Goal: Task Accomplishment & Management: Manage account settings

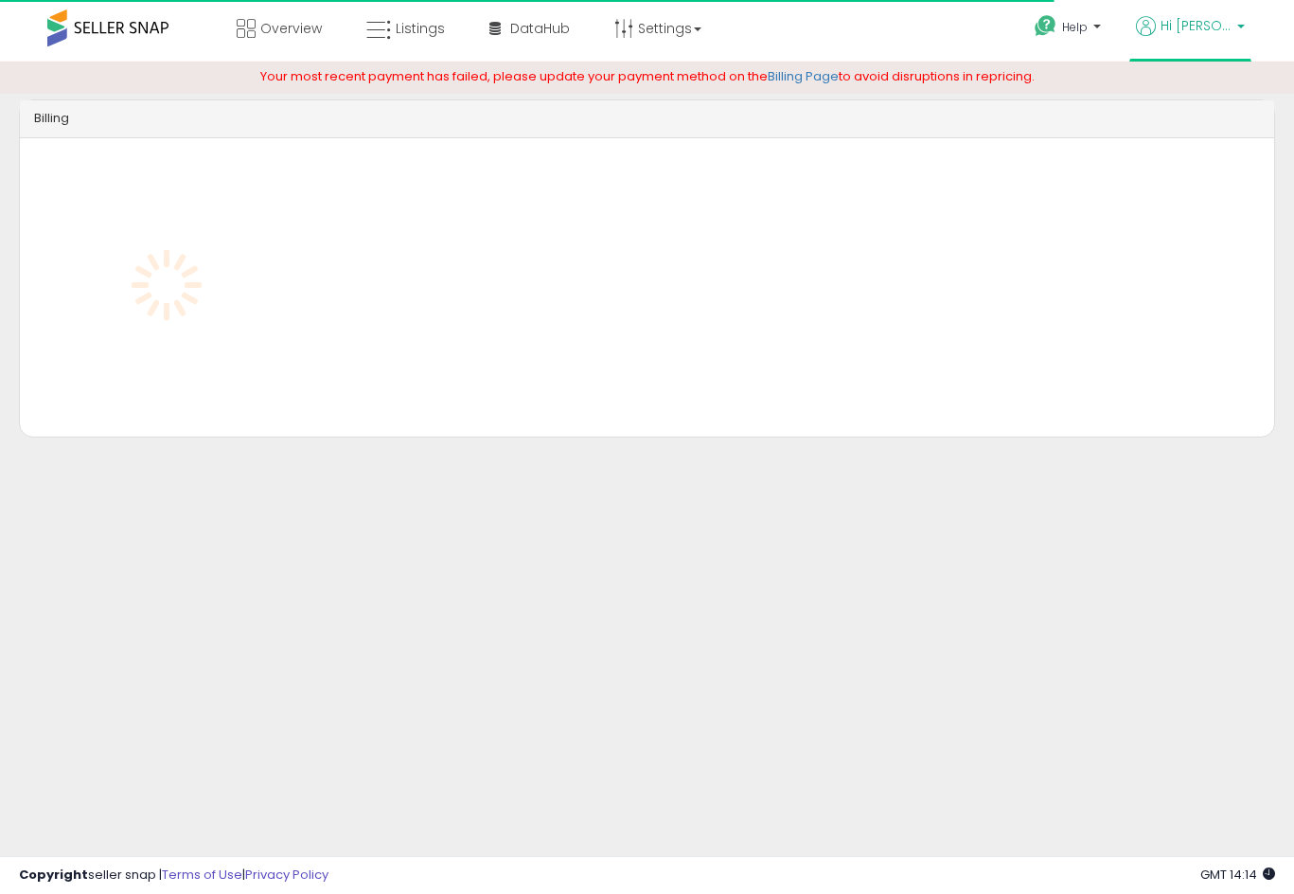
click at [1189, 22] on span "Hi [PERSON_NAME]" at bounding box center [1195, 25] width 71 height 19
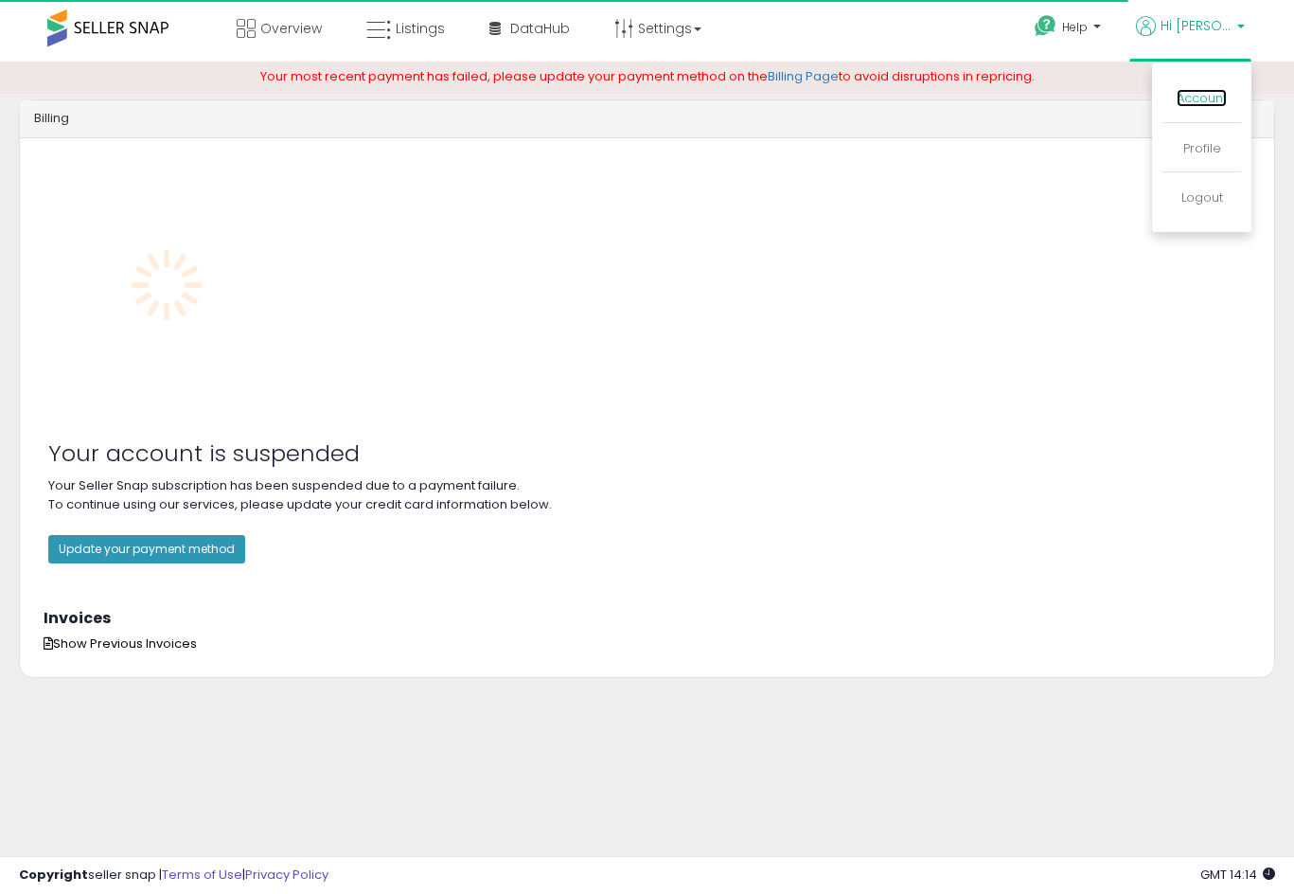
click at [1197, 92] on link "Account" at bounding box center [1202, 98] width 50 height 18
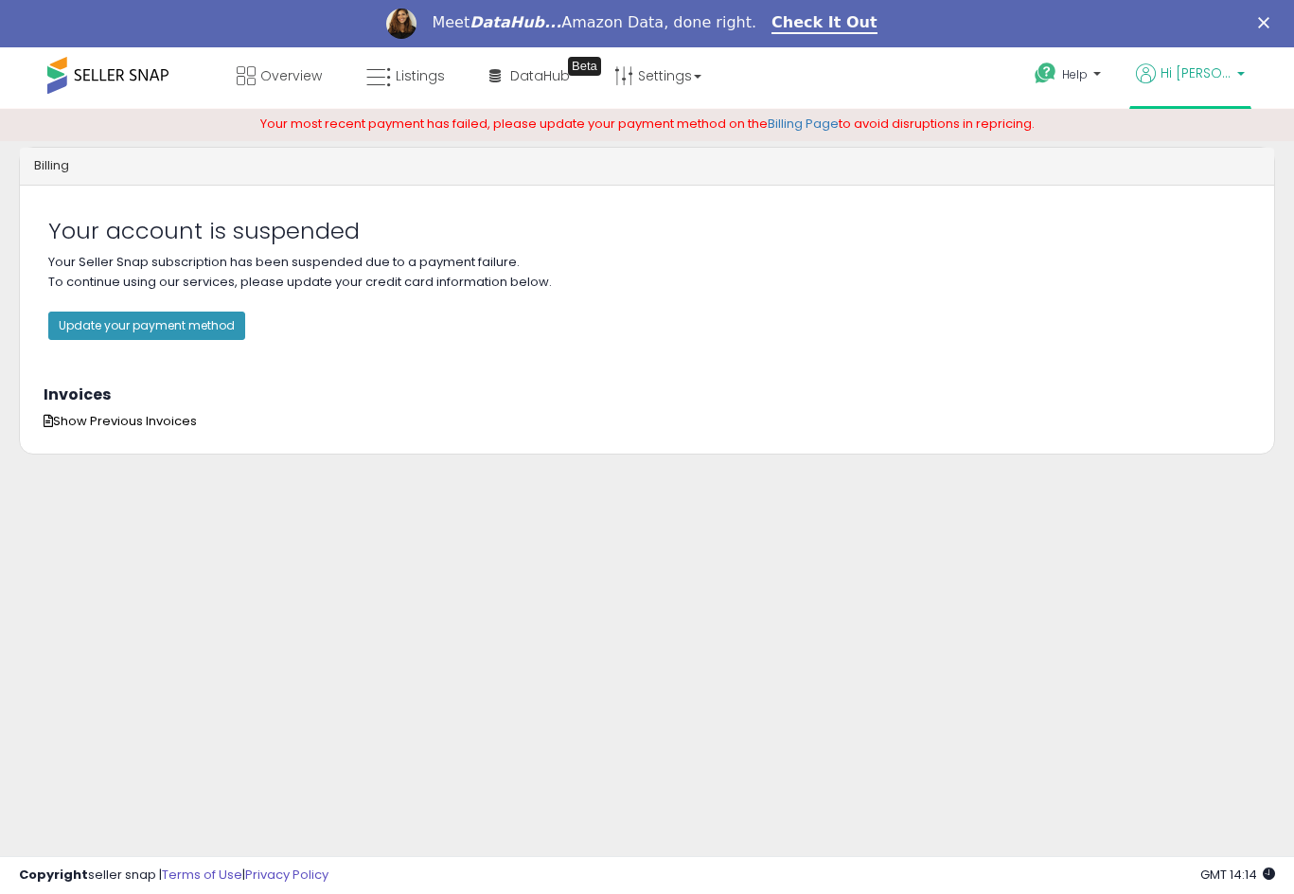
click at [1192, 77] on span "Hi [PERSON_NAME]" at bounding box center [1195, 72] width 71 height 19
click at [1195, 248] on link "Logout" at bounding box center [1202, 245] width 42 height 18
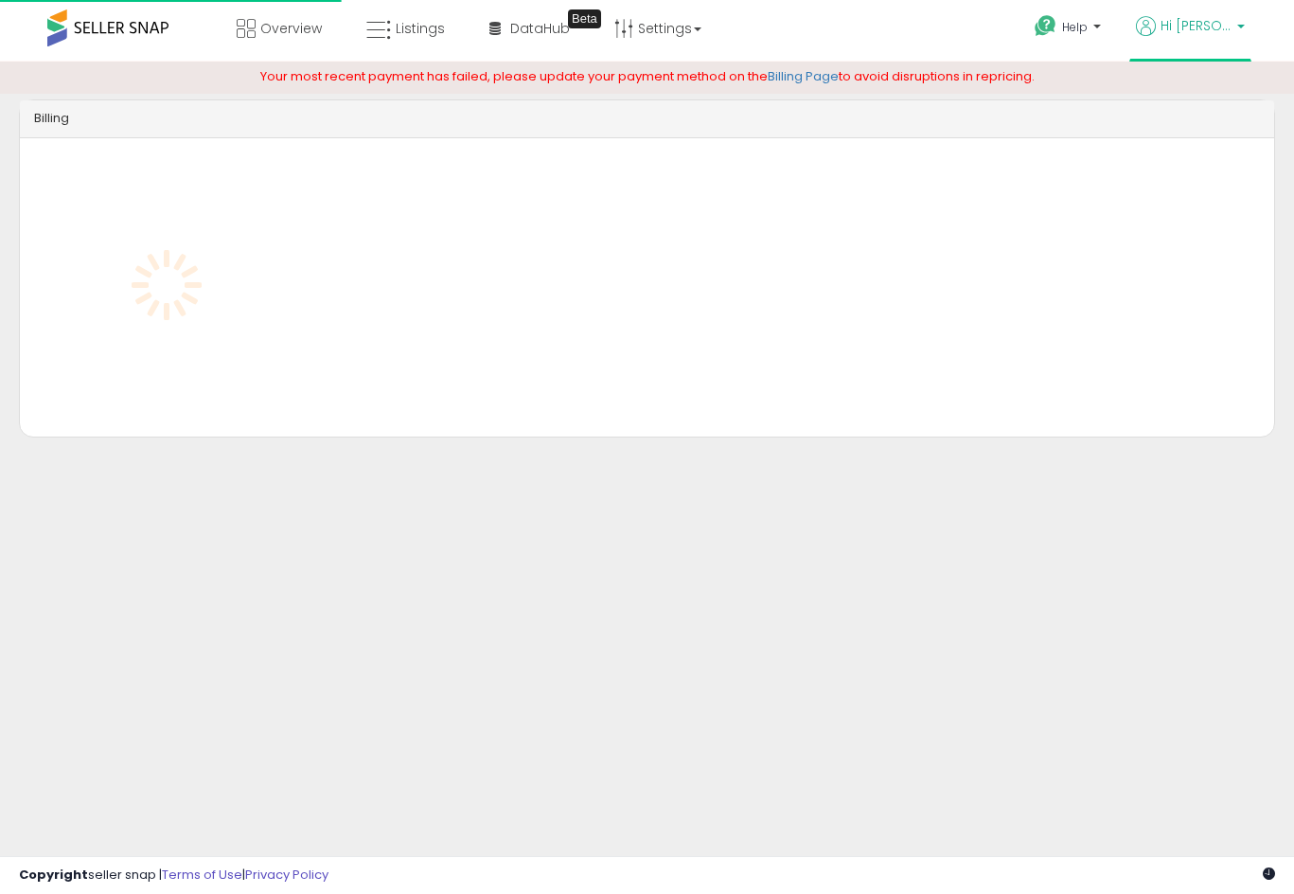
click at [1192, 22] on span "Hi [PERSON_NAME]" at bounding box center [1195, 25] width 71 height 19
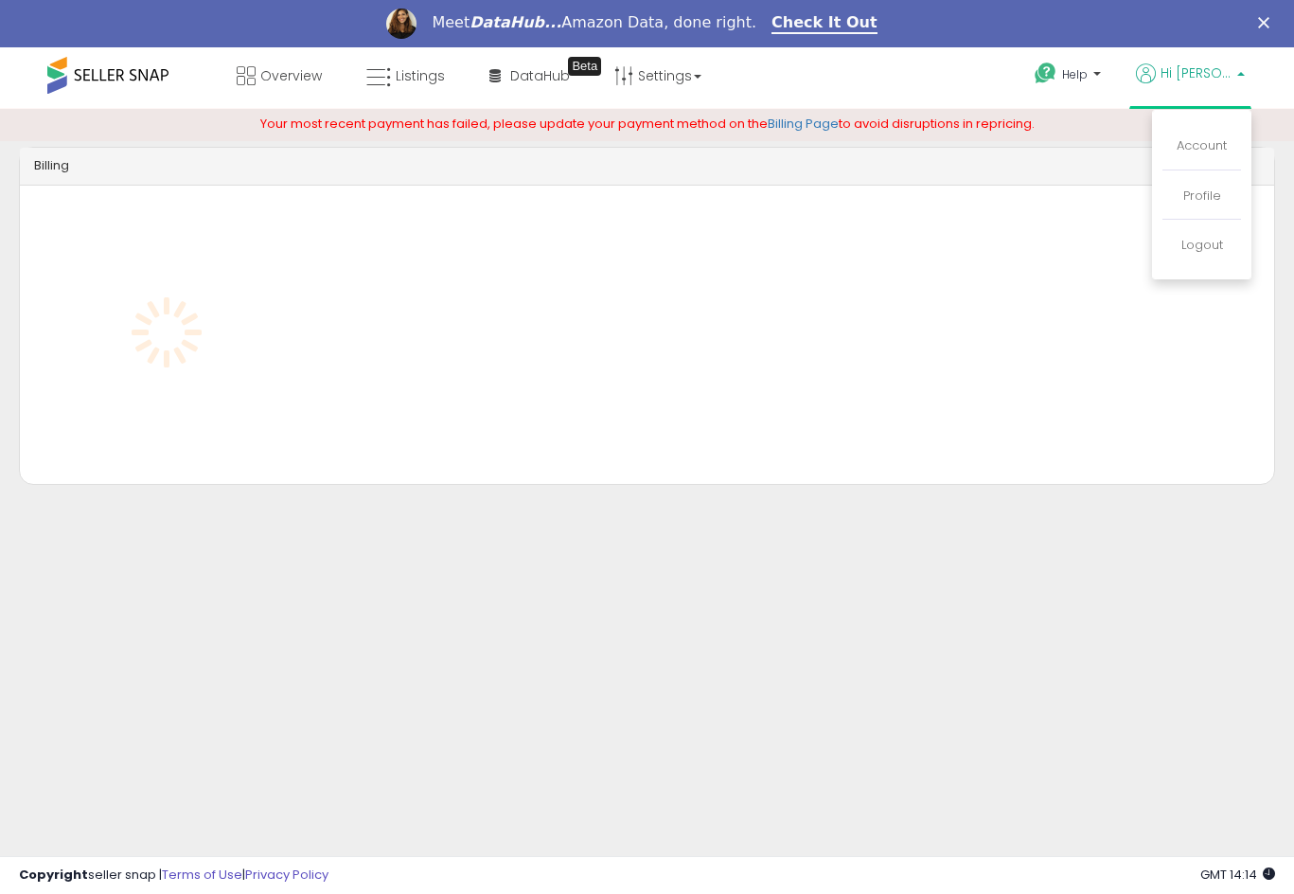
click at [1180, 188] on p "Profile" at bounding box center [1202, 196] width 50 height 18
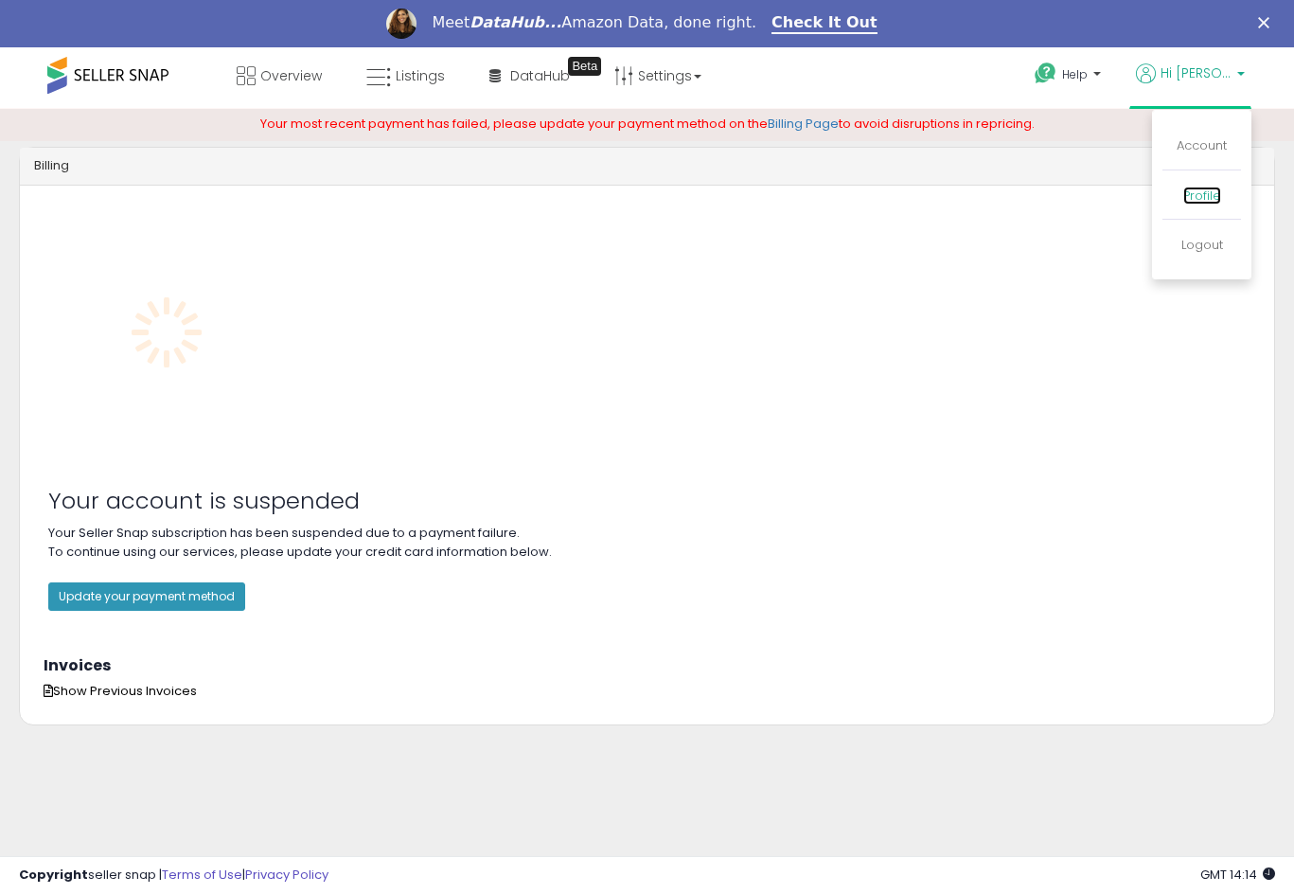
click at [1202, 195] on link "Profile" at bounding box center [1202, 195] width 38 height 18
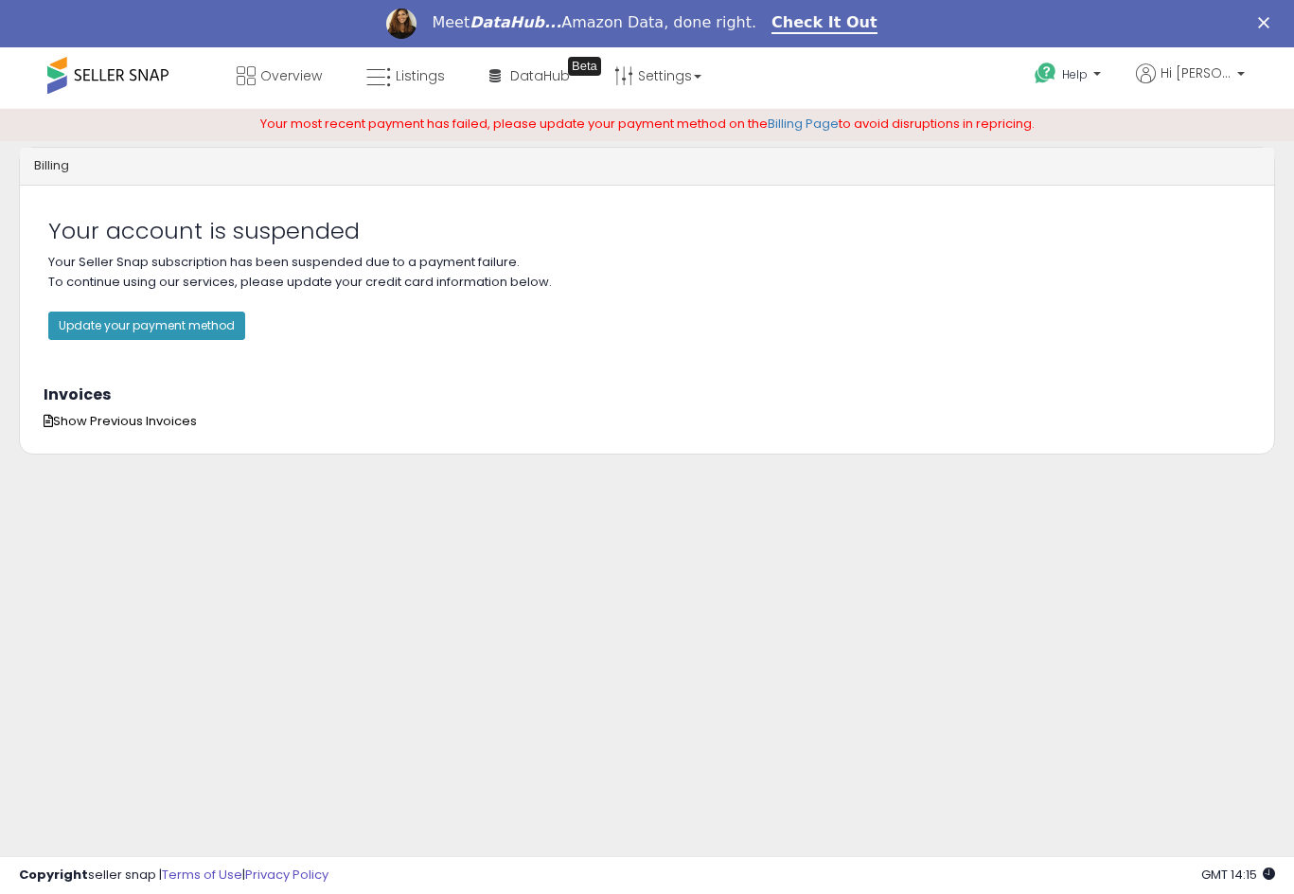
click at [119, 77] on span at bounding box center [107, 75] width 121 height 37
click at [1277, 16] on div "Meet DataHub... Amazon Data, done right. Check It Out" at bounding box center [647, 24] width 1294 height 32
click at [1106, 68] on p "Help" at bounding box center [1070, 76] width 72 height 21
click at [1018, 345] on p "Your Seller Snap subscription has been suspended due to a payment failure. To c…" at bounding box center [646, 306] width 1197 height 107
click at [1228, 56] on ul "Help Contact Support Search Knowledge Hub Request a Feature Hi Moshe Account Pr…" at bounding box center [1132, 76] width 239 height 59
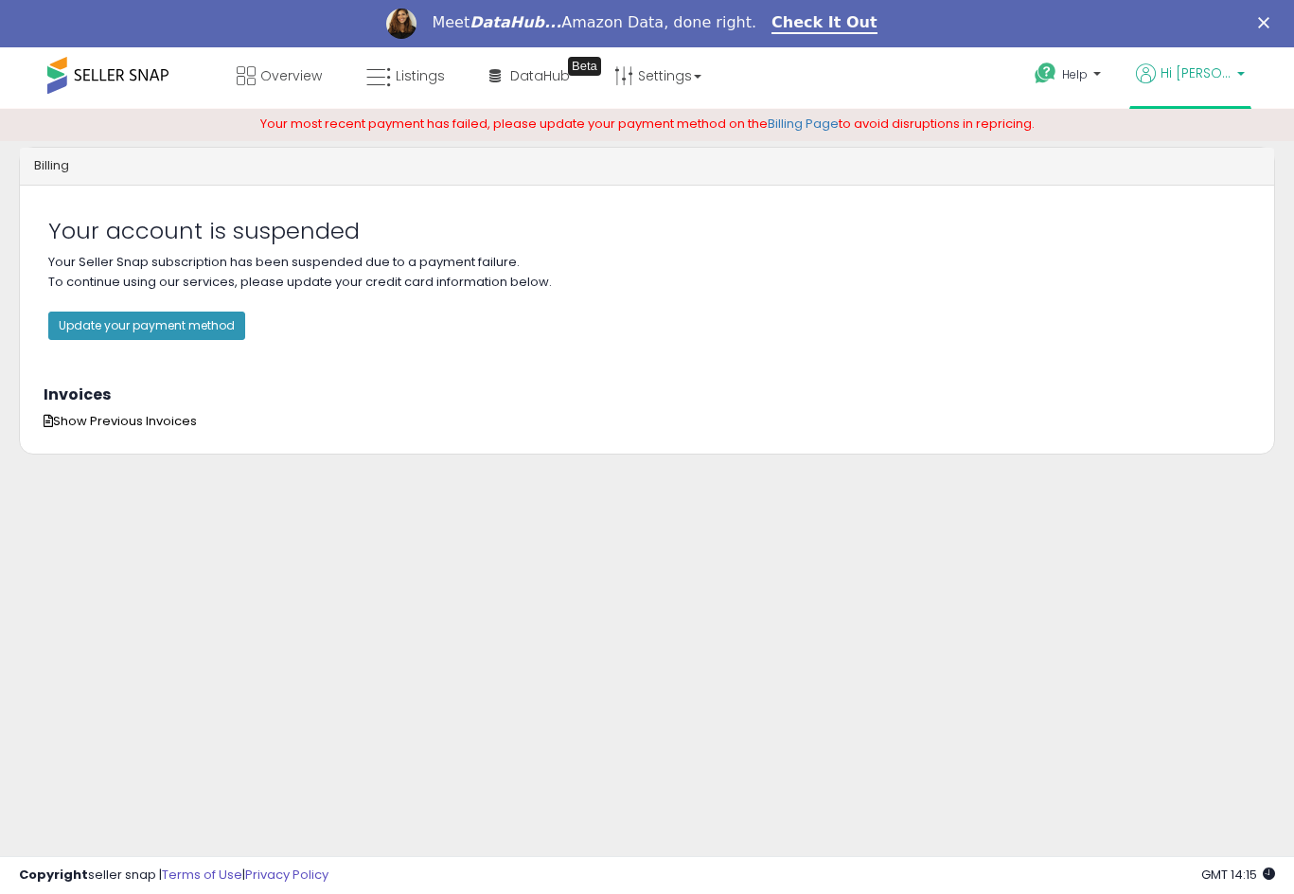
click at [1218, 71] on span "Hi [PERSON_NAME]" at bounding box center [1195, 72] width 71 height 19
click at [1172, 131] on li "Account" at bounding box center [1201, 146] width 79 height 47
click at [1186, 138] on li "Account" at bounding box center [1201, 146] width 79 height 47
click at [1187, 138] on link "Account" at bounding box center [1202, 145] width 50 height 18
click at [155, 330] on button "Update your payment method" at bounding box center [146, 325] width 197 height 28
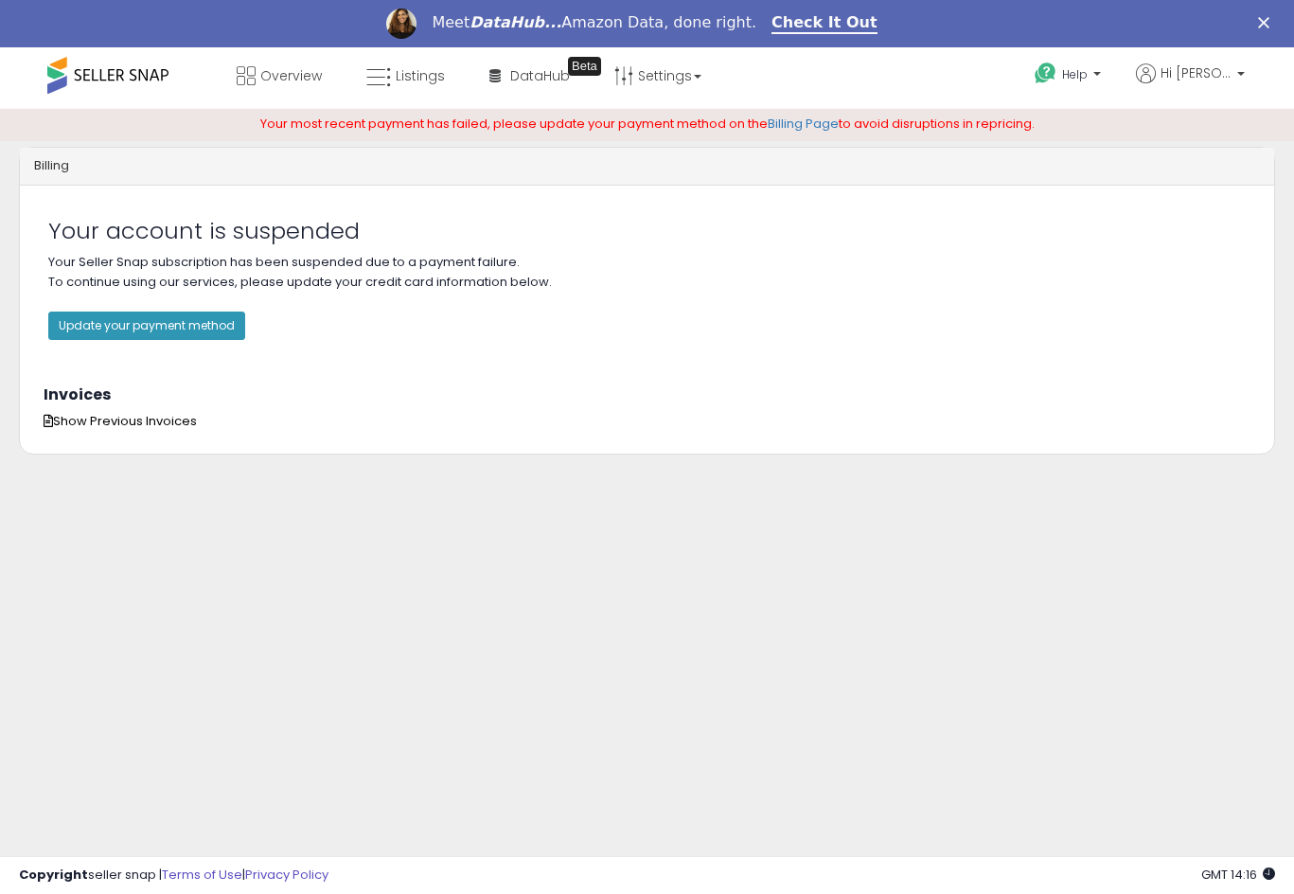
click at [1181, 61] on ul "Help Contact Support Search Knowledge Hub Request a Feature Hi Moshe Account Pr…" at bounding box center [1132, 76] width 239 height 59
click at [1187, 80] on span "Hi [PERSON_NAME]" at bounding box center [1195, 72] width 71 height 19
click at [1204, 195] on link "Profile" at bounding box center [1202, 195] width 38 height 18
click at [274, 70] on span "Overview" at bounding box center [291, 75] width 62 height 19
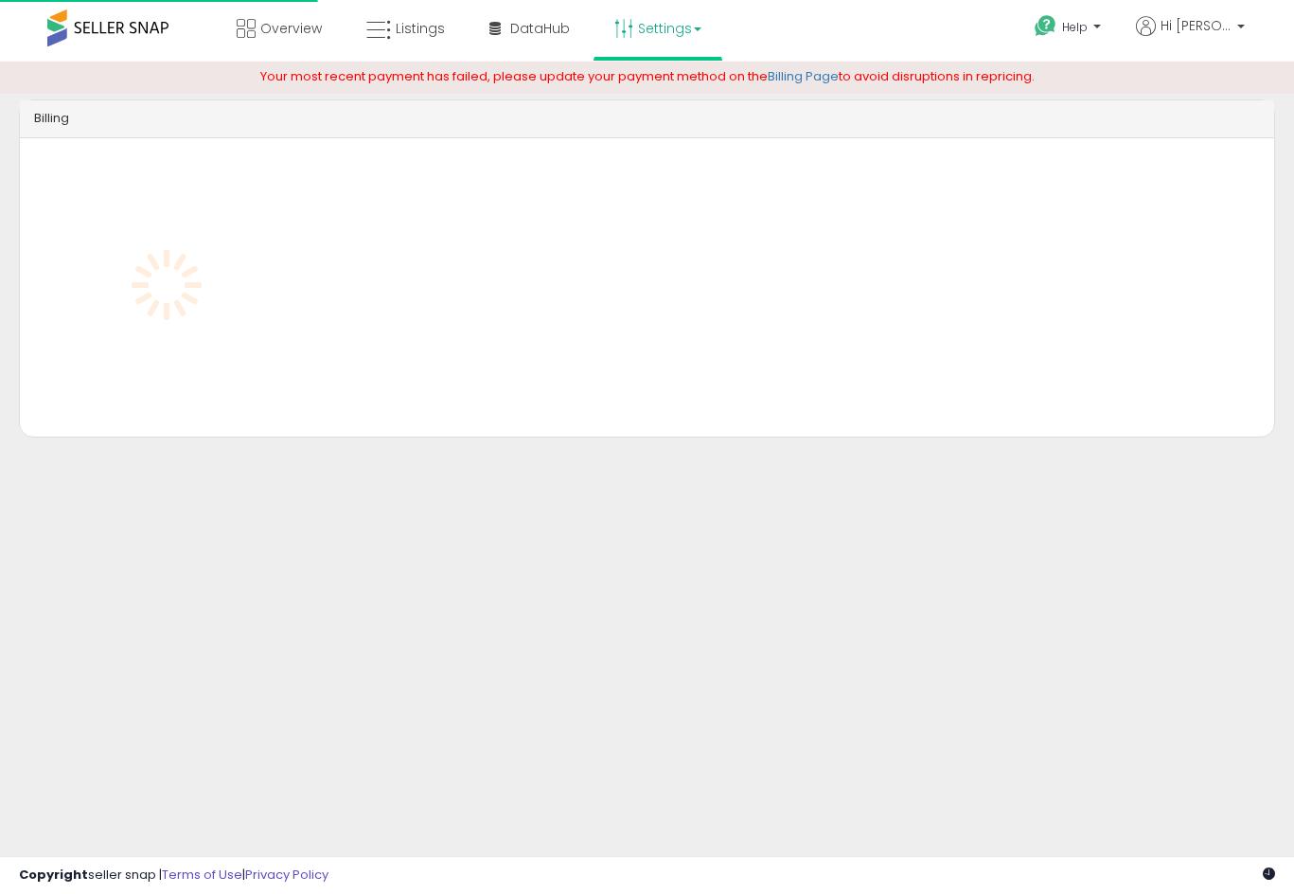
click at [673, 18] on link "Settings" at bounding box center [657, 28] width 115 height 57
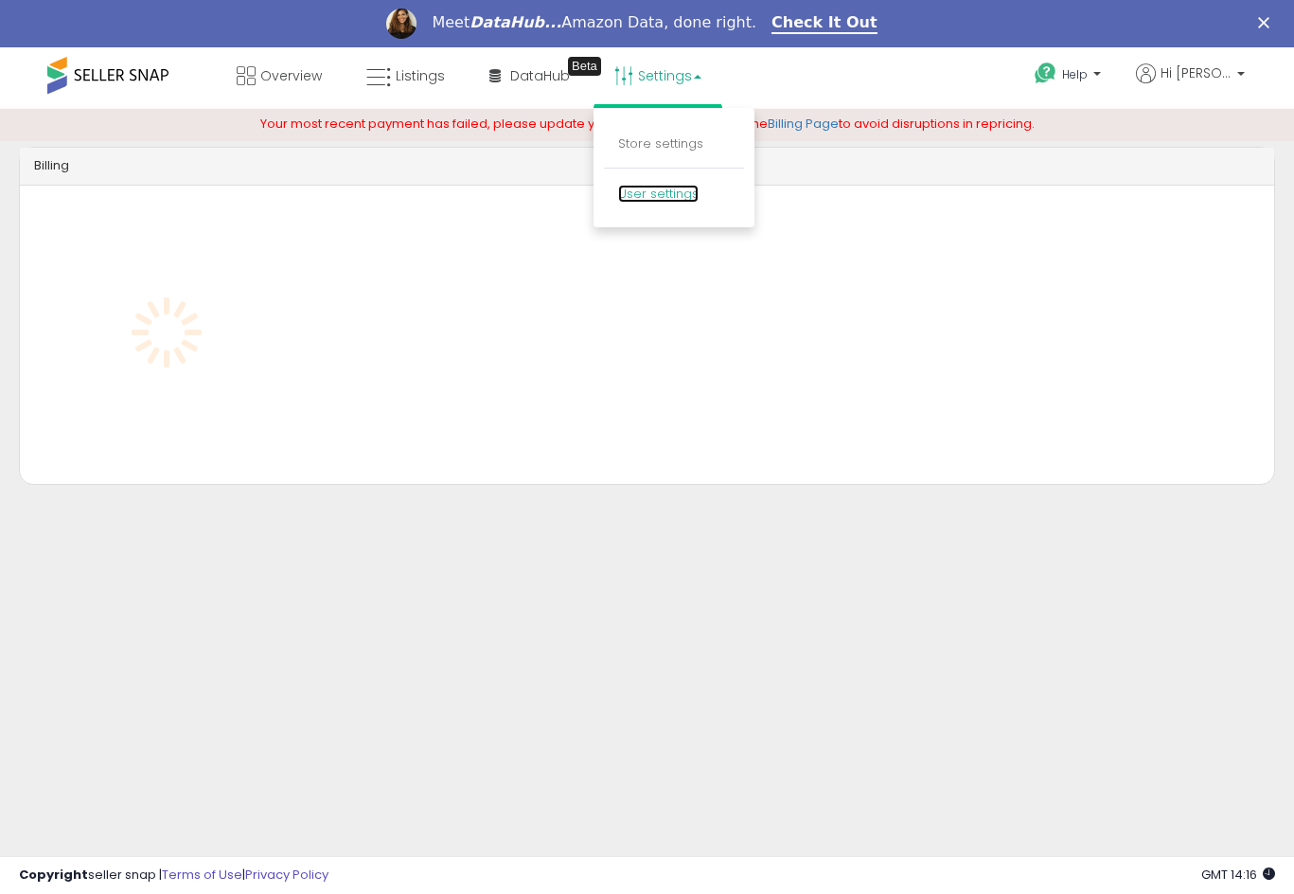
click at [652, 186] on link "User settings" at bounding box center [658, 194] width 80 height 18
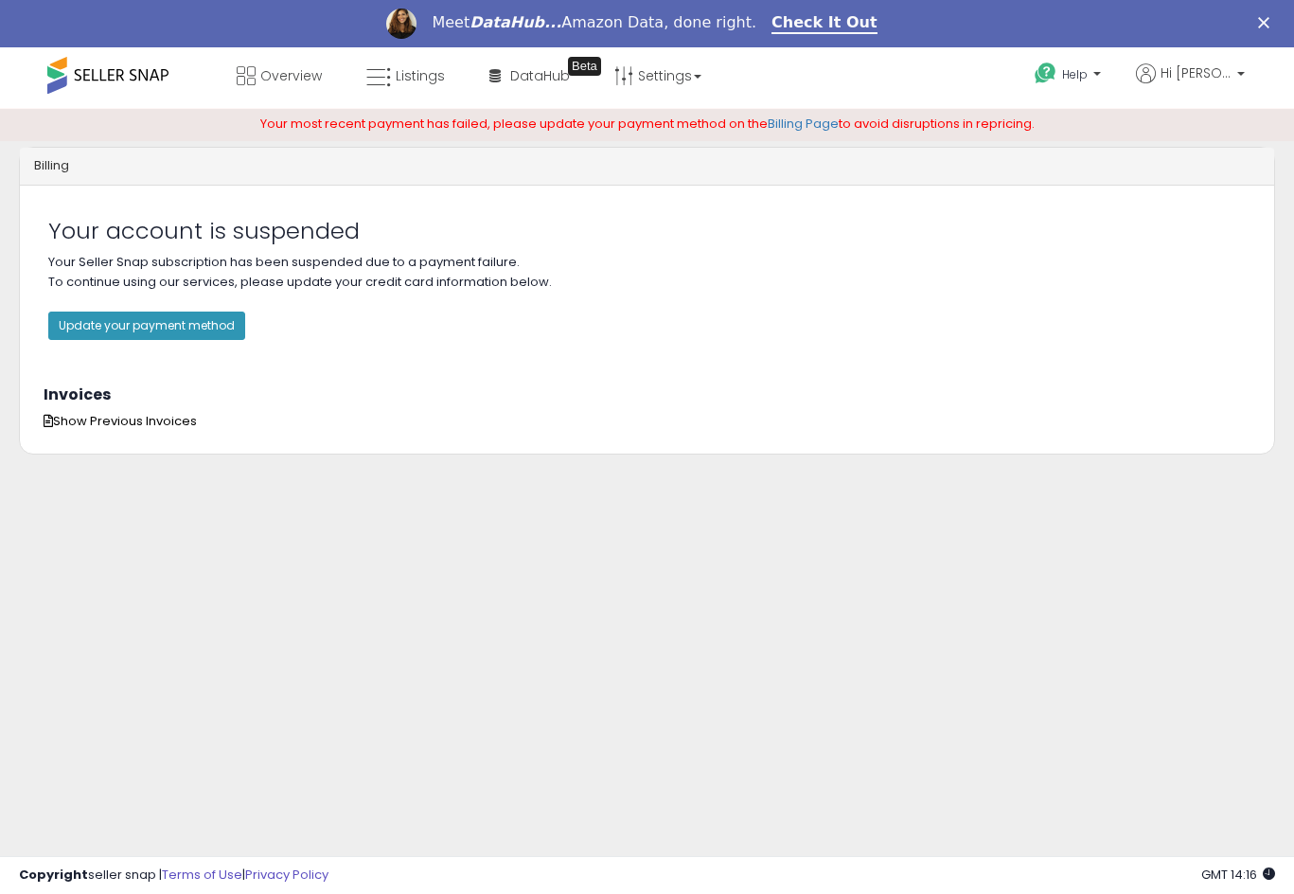
click at [115, 407] on div "Invoices" at bounding box center [646, 396] width 1235 height 31
click at [107, 425] on span "Show Previous Invoices" at bounding box center [120, 421] width 153 height 18
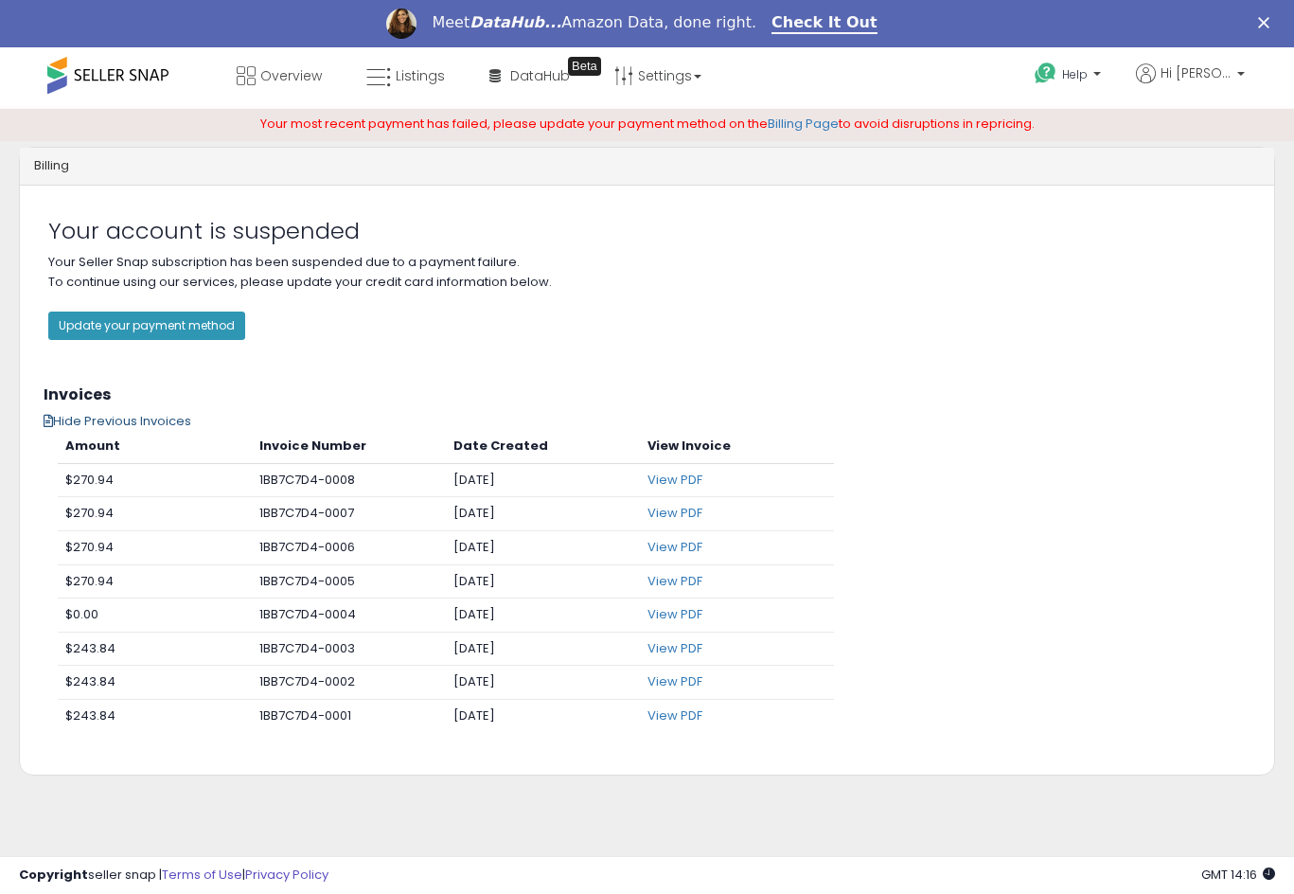
click at [111, 425] on span "Hide Previous Invoices" at bounding box center [118, 421] width 148 height 18
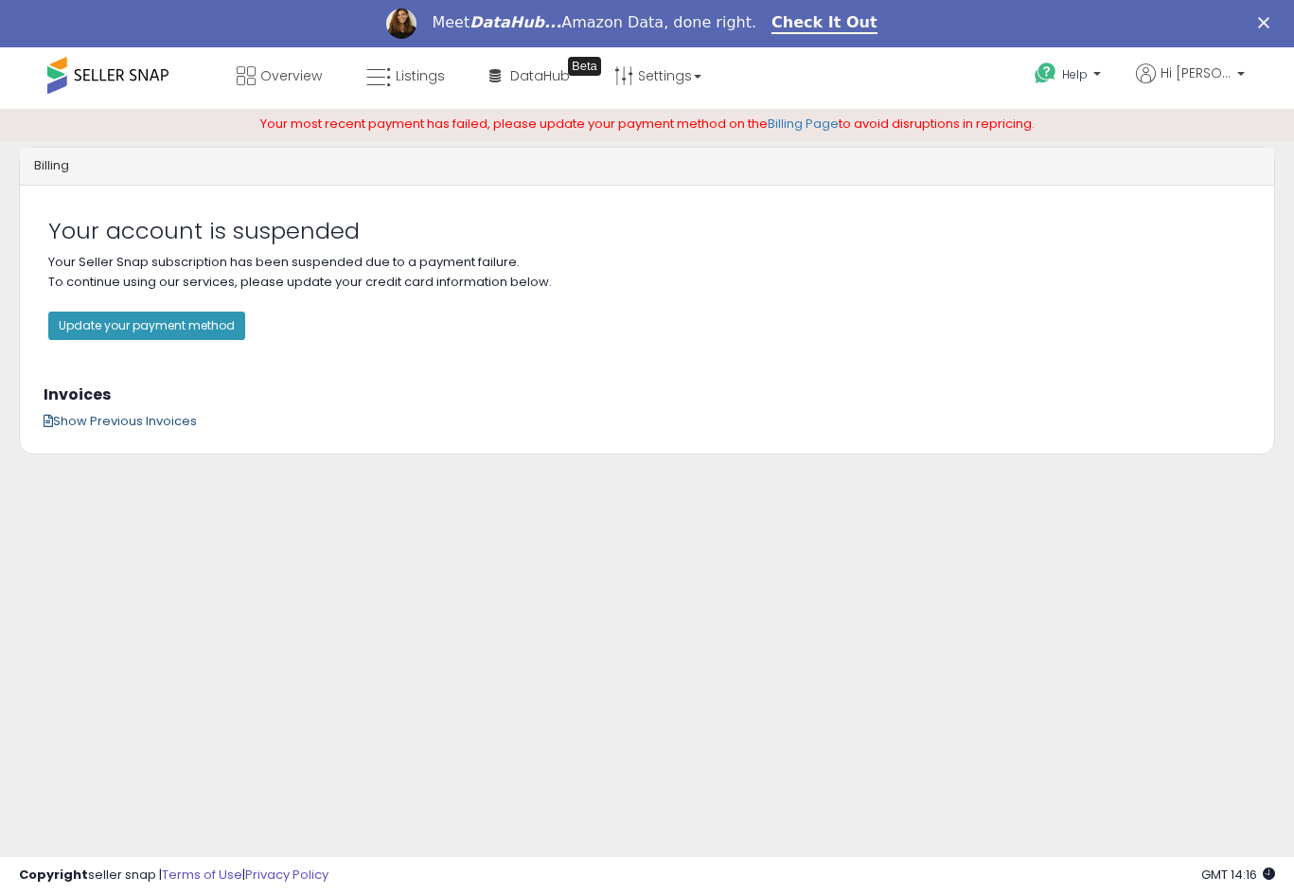
click at [111, 425] on span "Show Previous Invoices" at bounding box center [120, 421] width 153 height 18
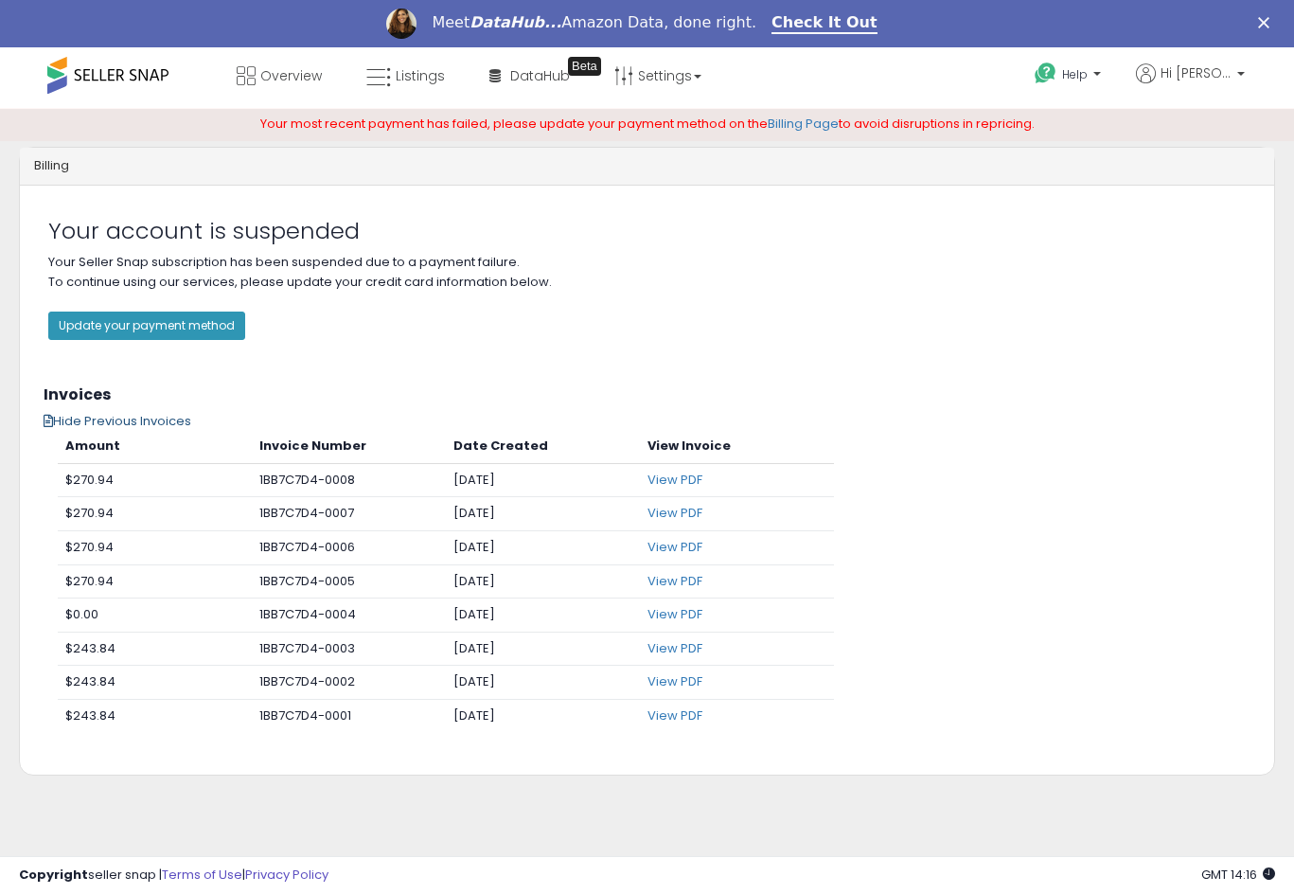
click at [111, 425] on span "Hide Previous Invoices" at bounding box center [118, 421] width 148 height 18
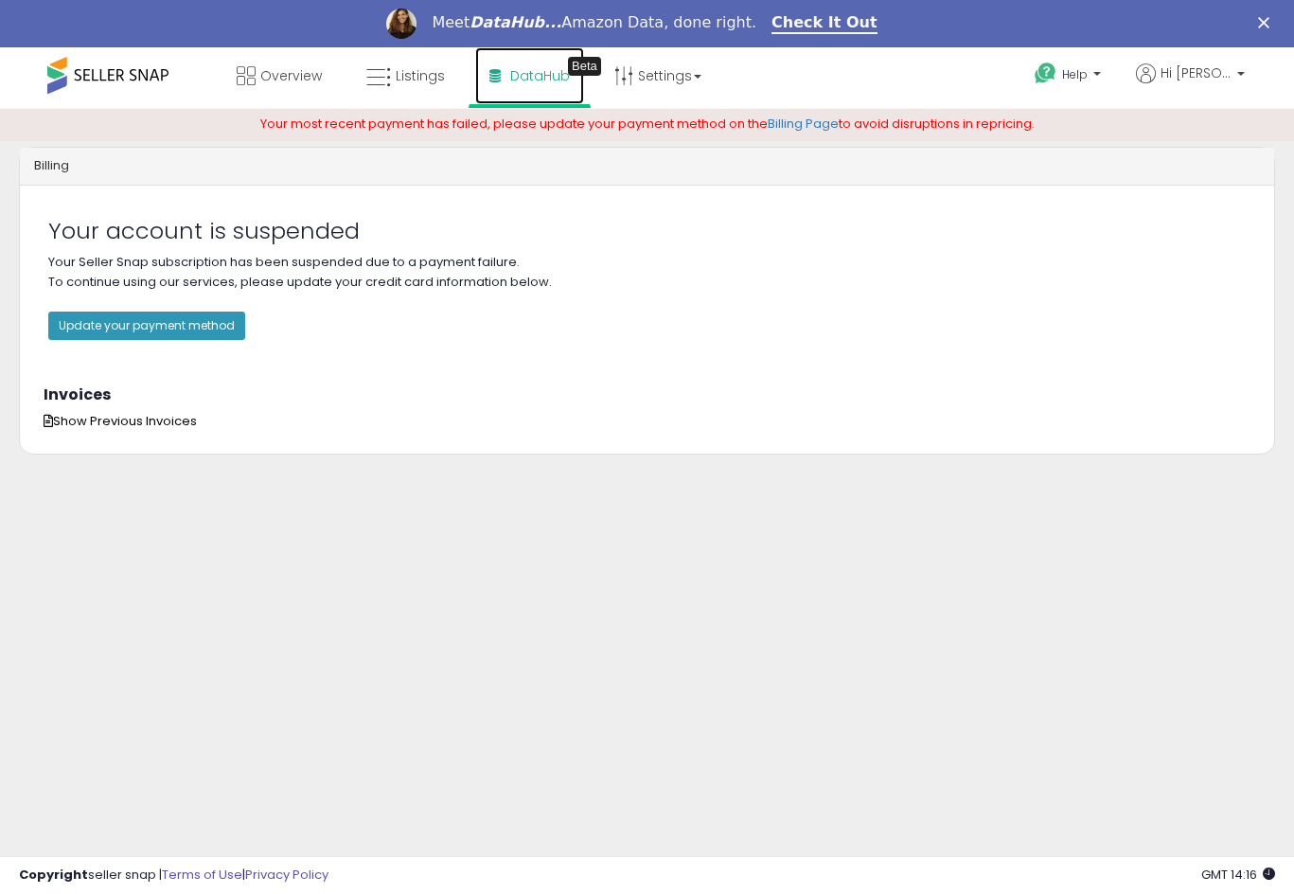
click at [510, 72] on span "DataHub" at bounding box center [540, 75] width 60 height 19
click at [425, 81] on span "Listings" at bounding box center [420, 75] width 49 height 19
